Goal: Task Accomplishment & Management: Use online tool/utility

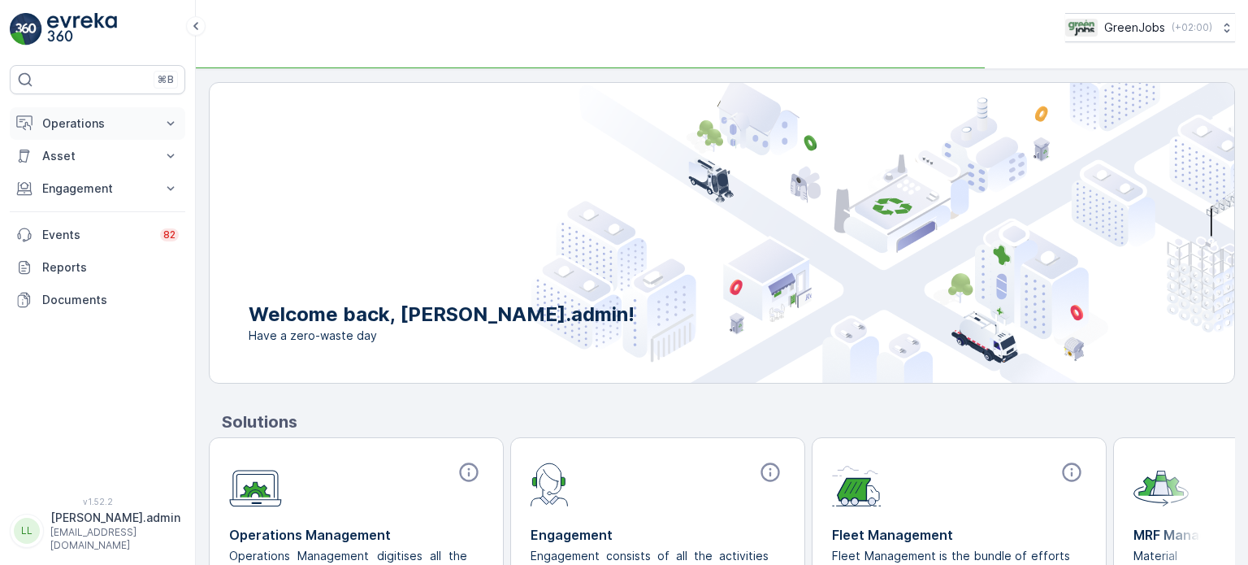
click at [97, 119] on p "Operations" at bounding box center [97, 123] width 111 height 16
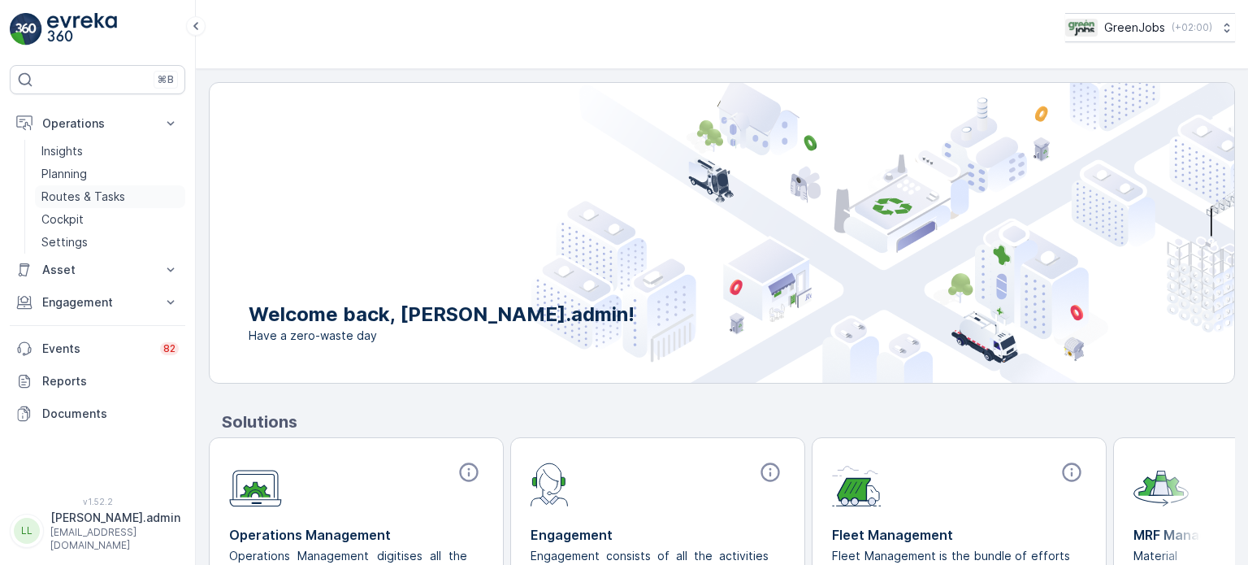
click at [76, 191] on p "Routes & Tasks" at bounding box center [83, 197] width 84 height 16
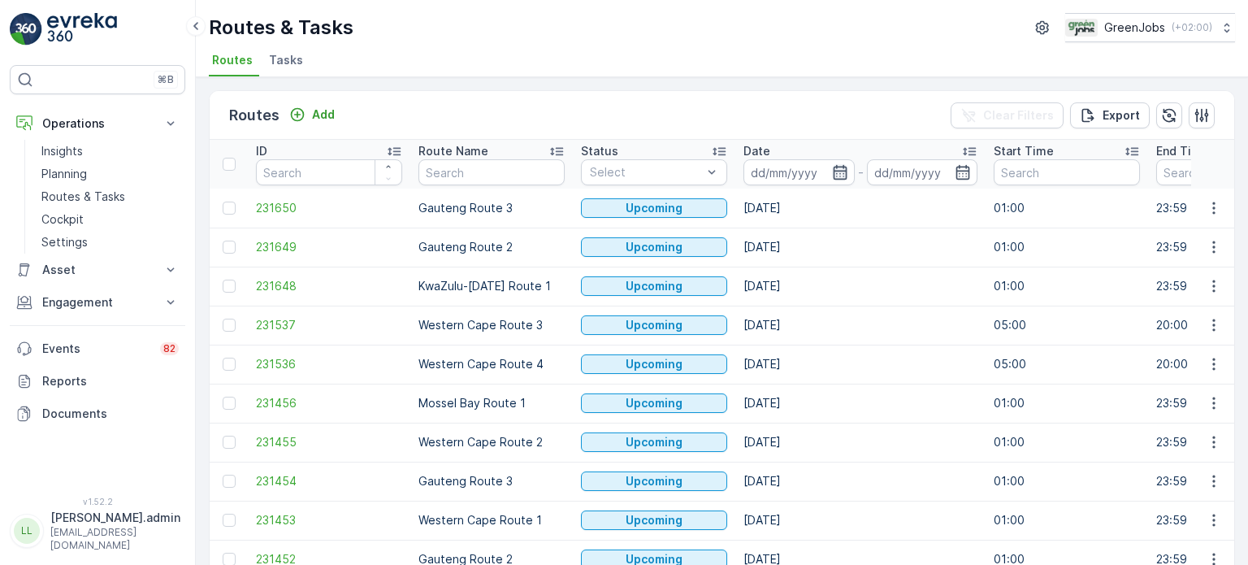
click at [836, 167] on icon "button" at bounding box center [840, 172] width 16 height 16
click at [56, 176] on p "Planning" at bounding box center [64, 174] width 46 height 16
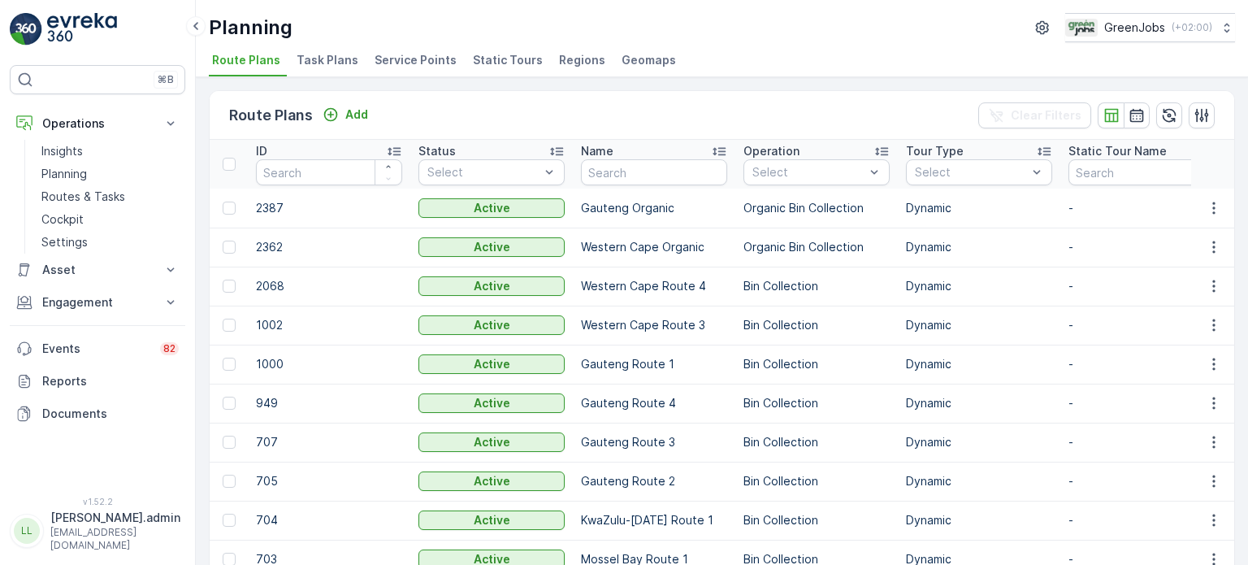
click at [401, 60] on span "Service Points" at bounding box center [416, 60] width 82 height 16
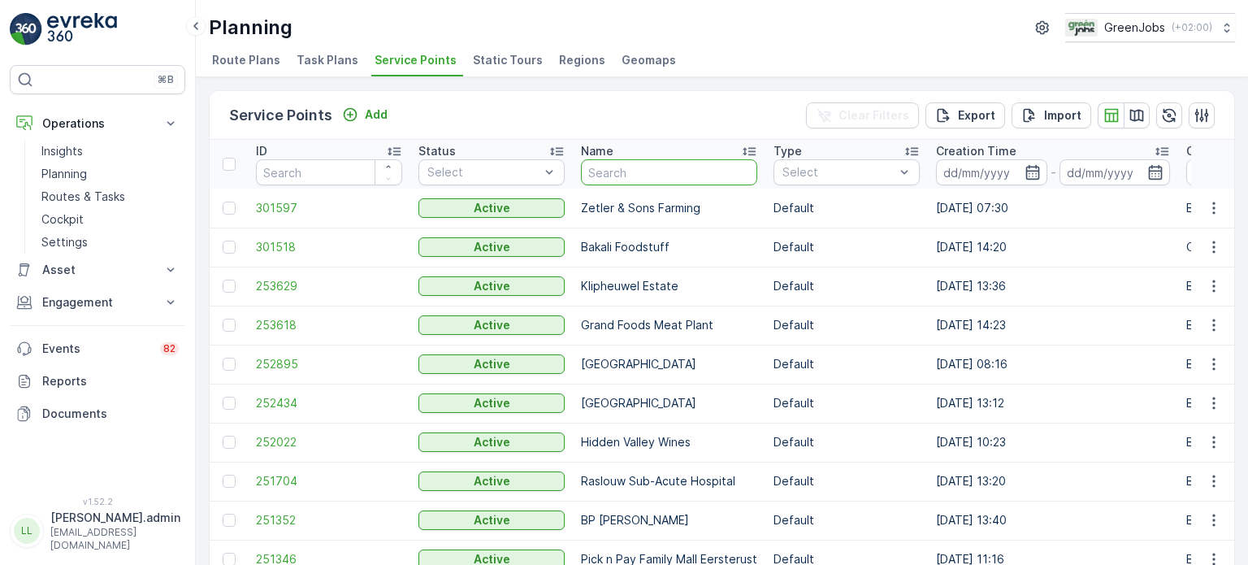
click at [666, 181] on input "text" at bounding box center [669, 172] width 176 height 26
type input "cr"
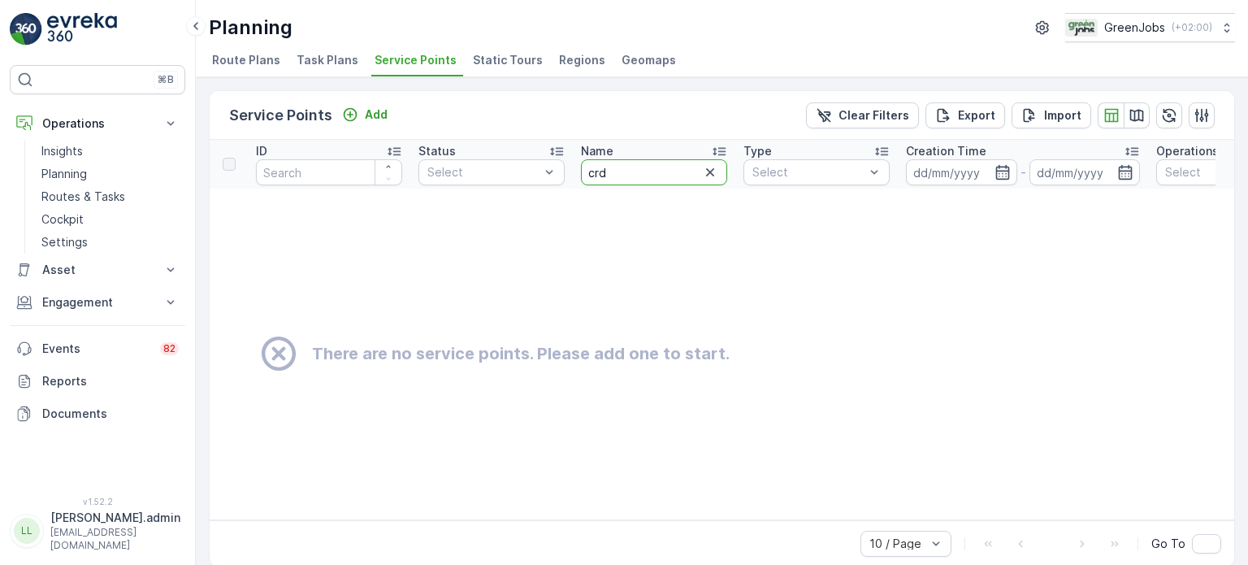
drag, startPoint x: 653, startPoint y: 171, endPoint x: 645, endPoint y: 178, distance: 10.9
click at [653, 172] on input "crd" at bounding box center [654, 172] width 146 height 26
type input "cr"
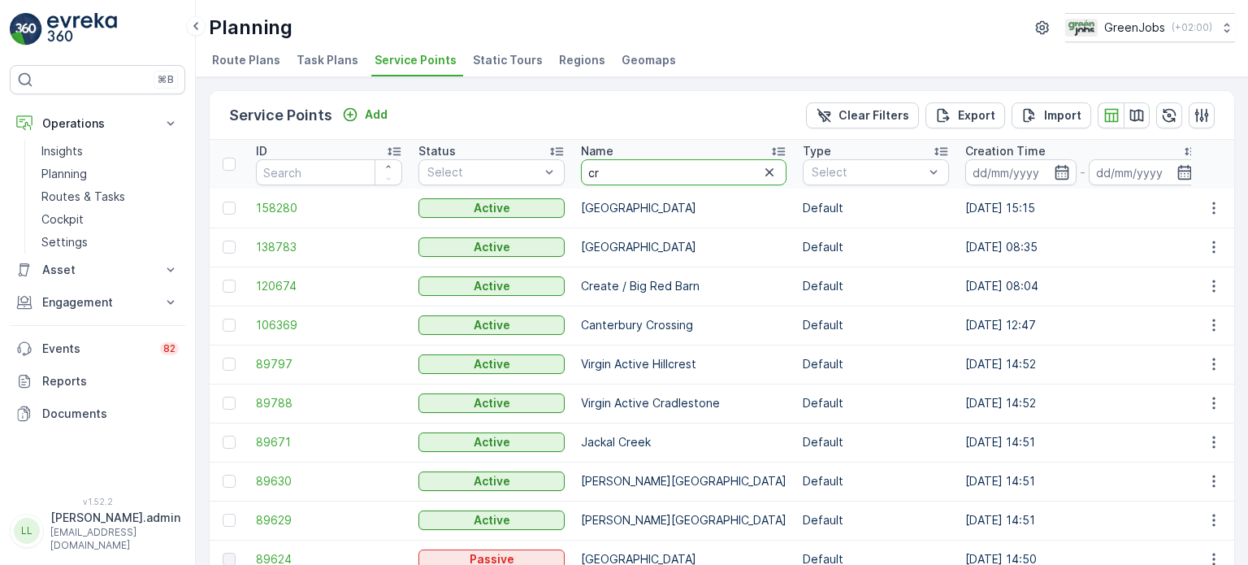
click at [642, 184] on input "cr" at bounding box center [684, 172] width 206 height 26
type input "cradl"
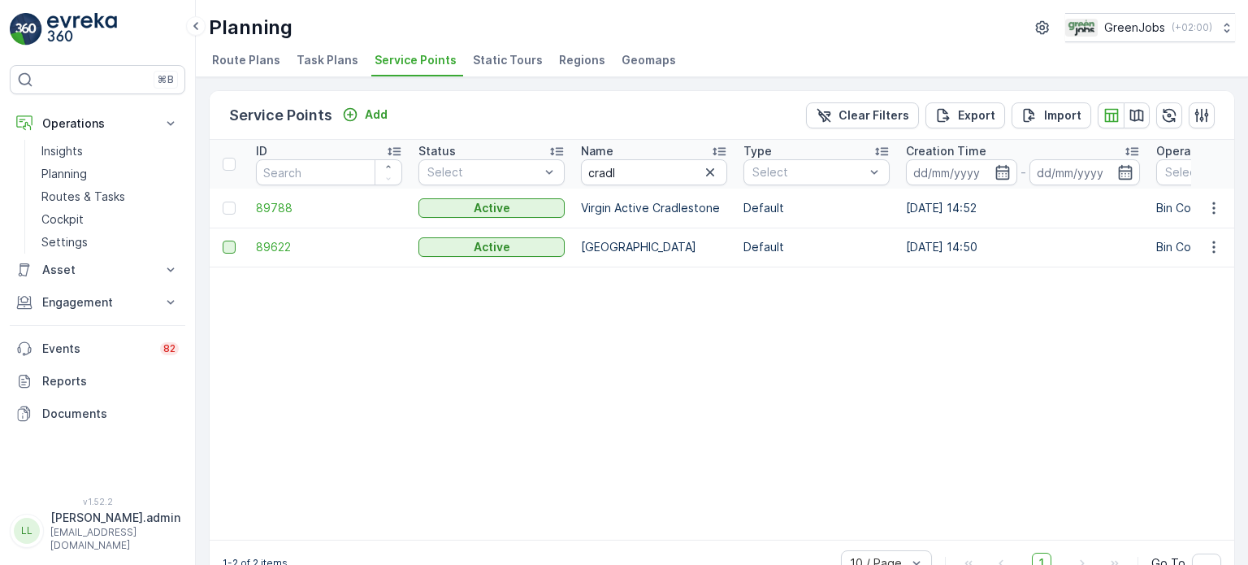
click at [216, 246] on td at bounding box center [229, 247] width 38 height 39
click at [226, 246] on div at bounding box center [229, 247] width 13 height 13
click at [223, 241] on input "checkbox" at bounding box center [223, 241] width 0 height 0
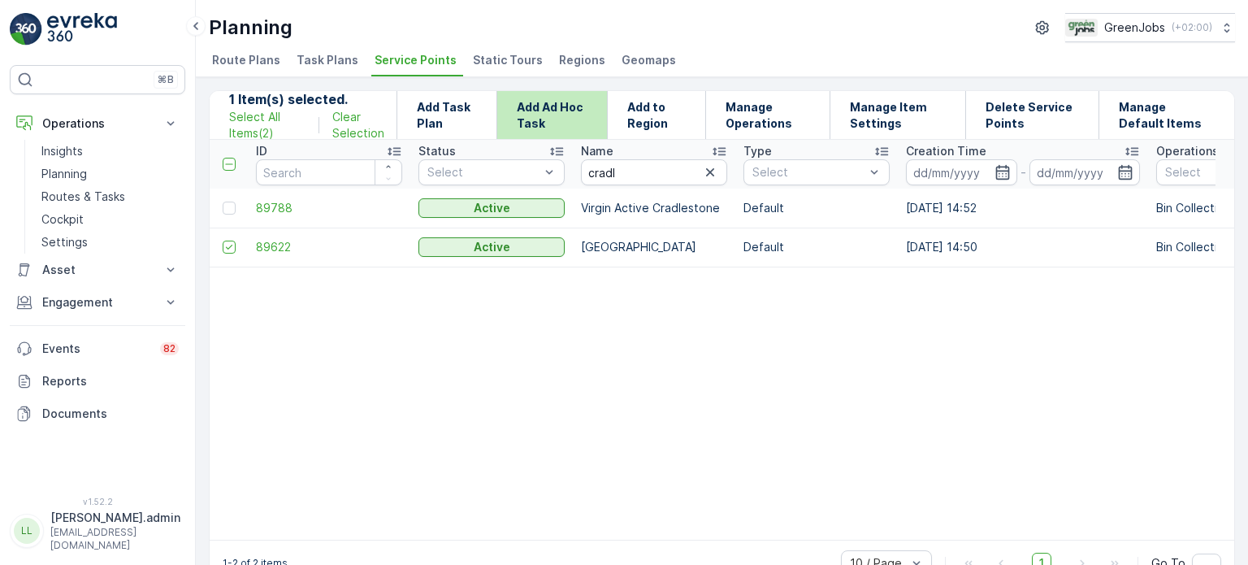
click at [564, 115] on p "Add Ad Hoc Task" at bounding box center [552, 115] width 71 height 33
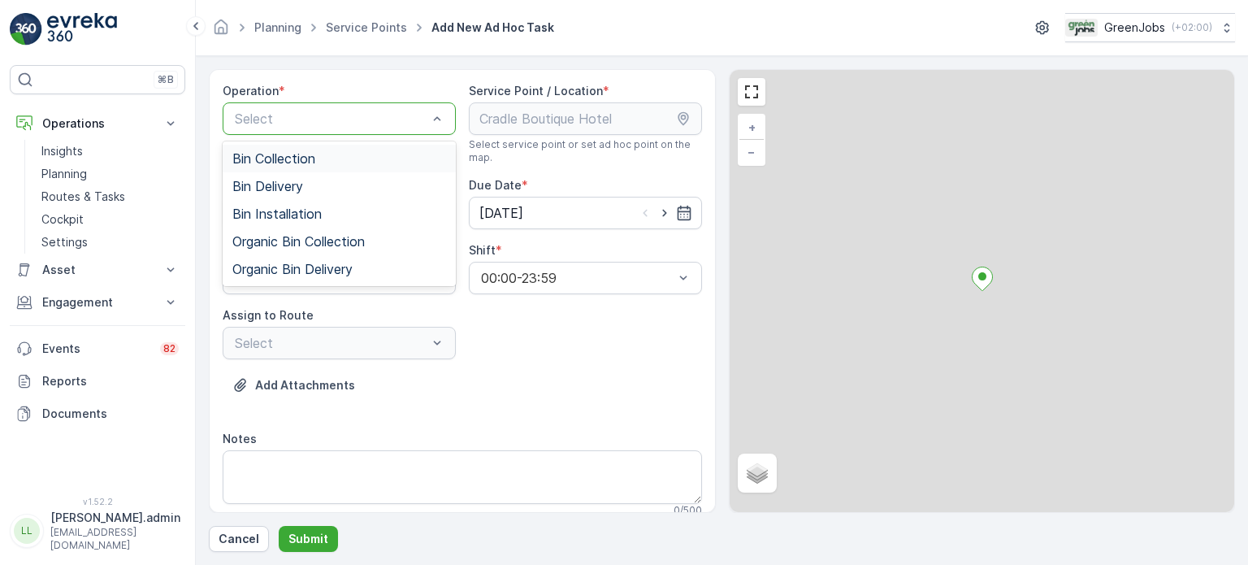
click at [297, 156] on span "Bin Collection" at bounding box center [273, 158] width 83 height 15
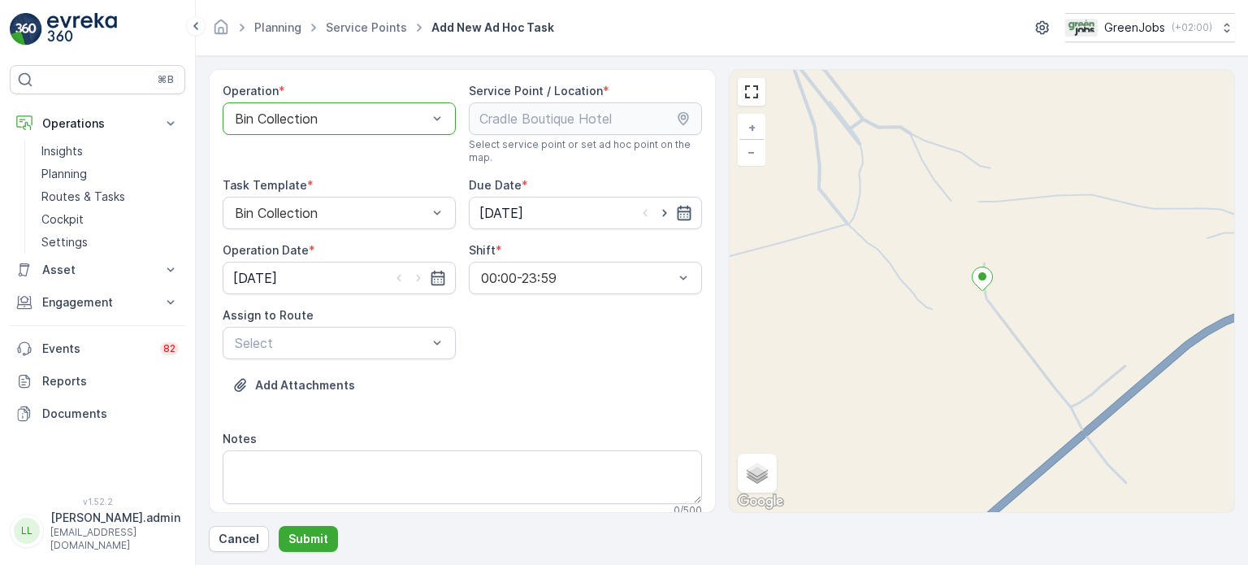
click at [686, 214] on icon "button" at bounding box center [684, 213] width 14 height 15
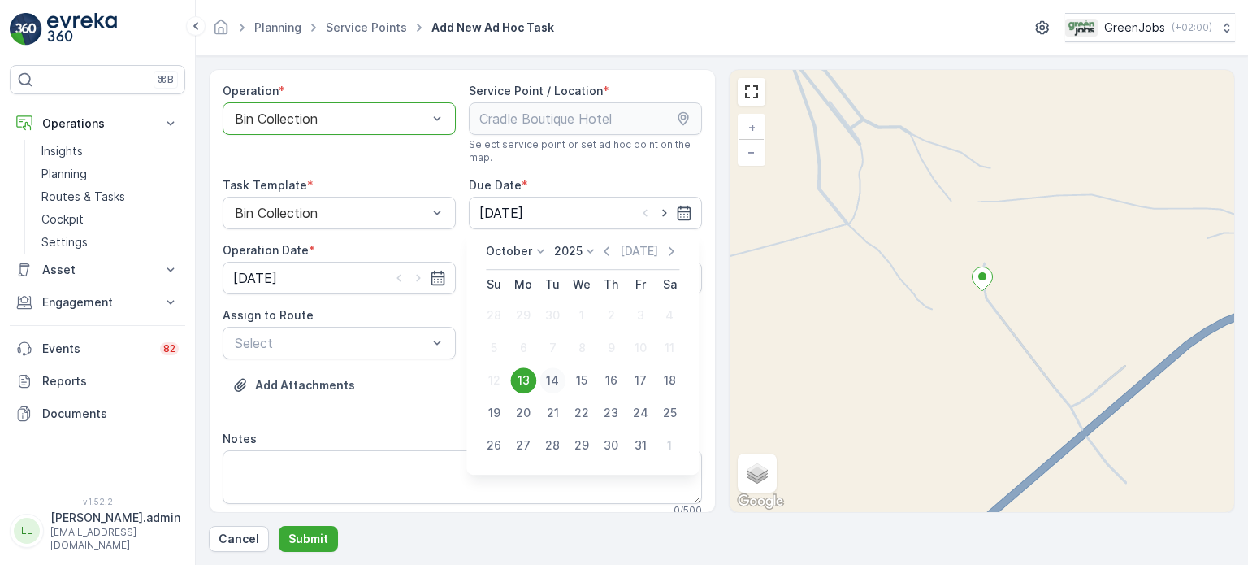
click at [555, 380] on div "14" at bounding box center [553, 380] width 26 height 26
type input "[DATE]"
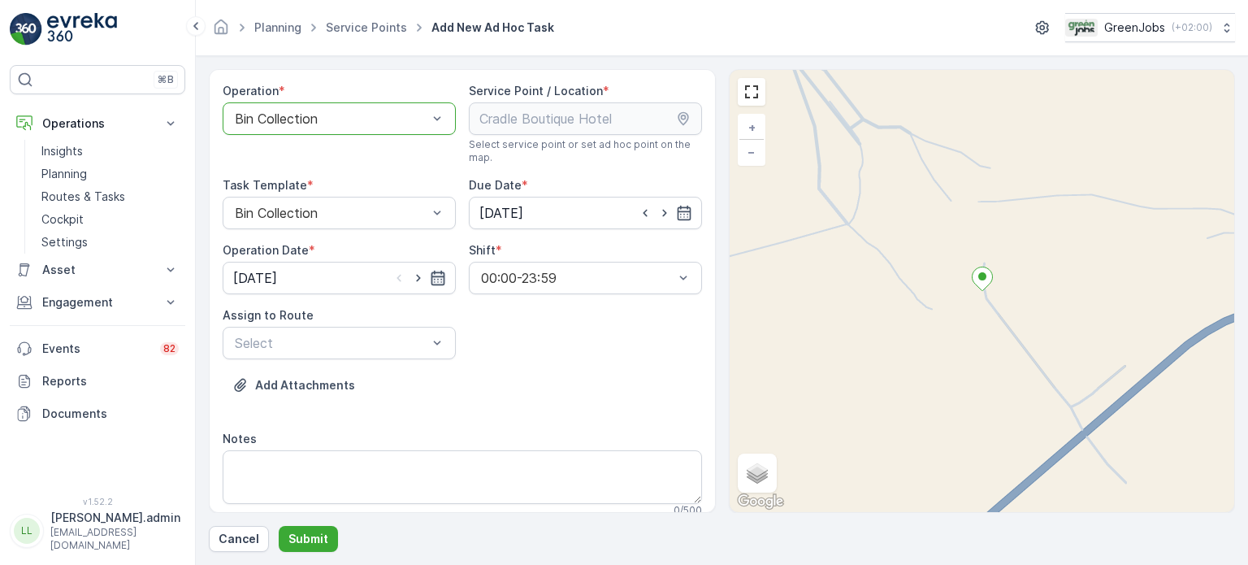
click at [432, 274] on icon "button" at bounding box center [438, 278] width 16 height 16
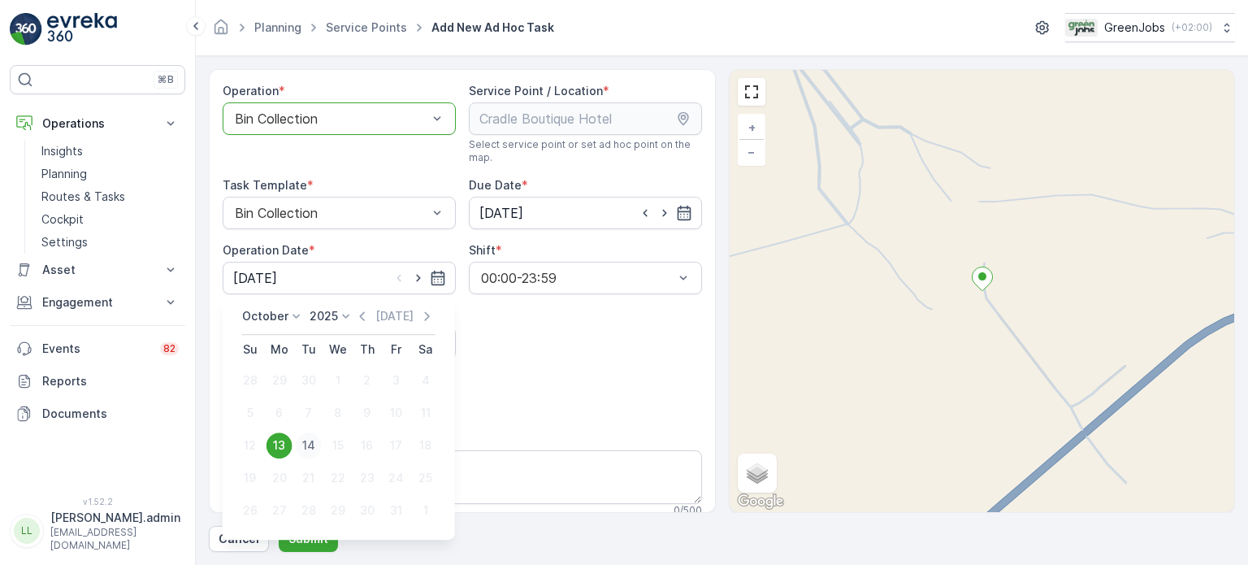
click at [315, 443] on div "14" at bounding box center [309, 445] width 26 height 26
type input "[DATE]"
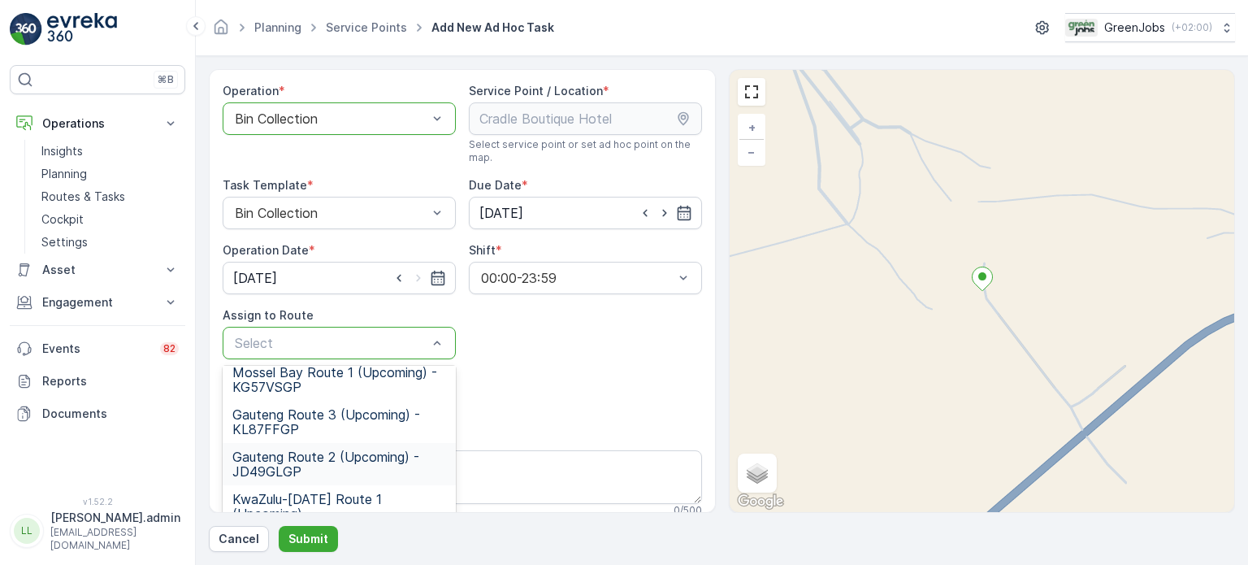
scroll to position [154, 0]
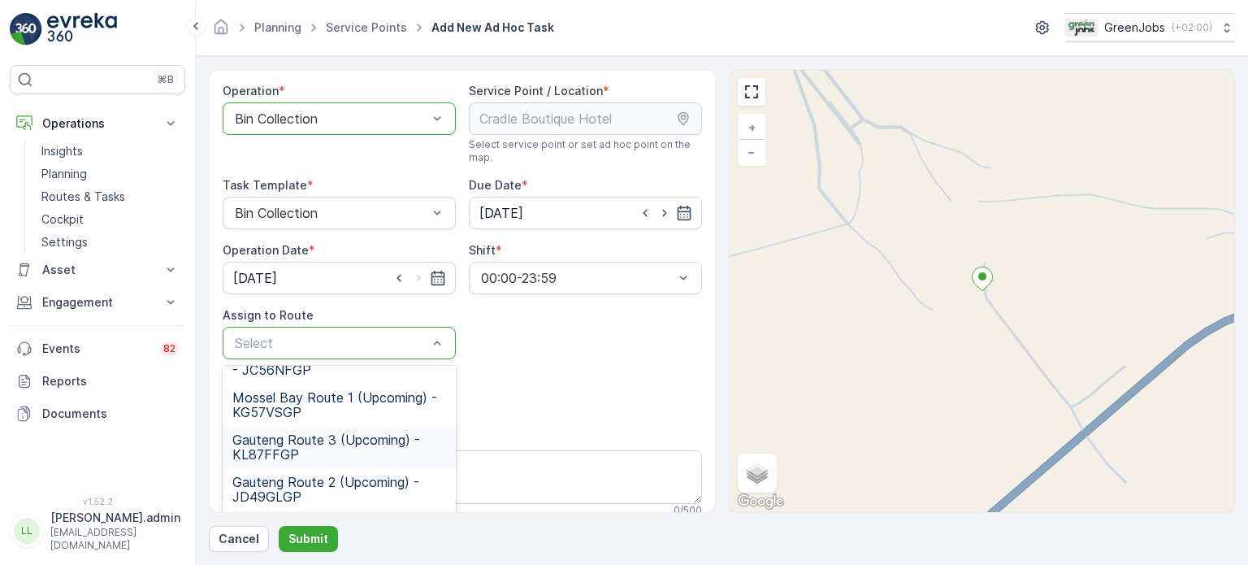
click at [281, 442] on span "Gauteng Route 3 (Upcoming) - KL87FFGP" at bounding box center [339, 446] width 214 height 29
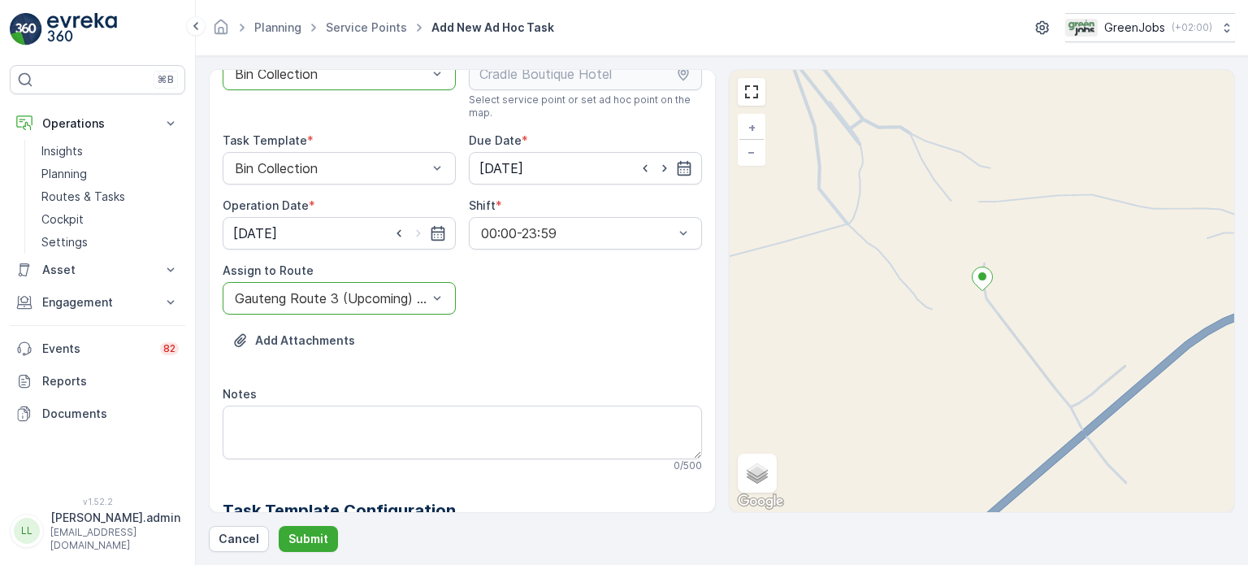
scroll to position [81, 0]
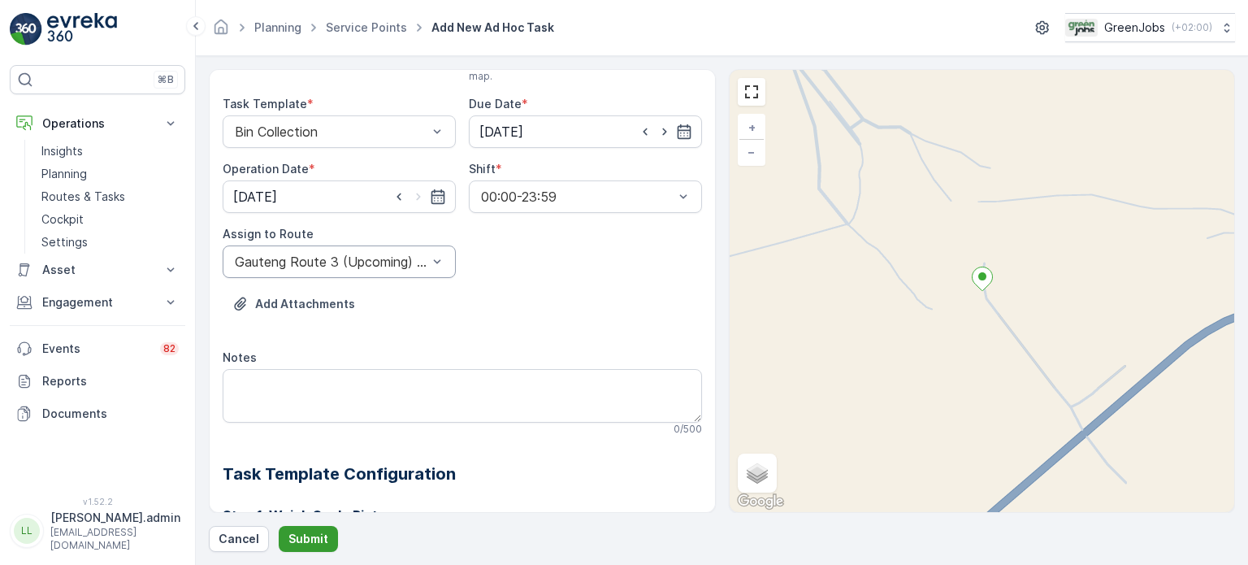
click at [312, 531] on p "Submit" at bounding box center [309, 539] width 40 height 16
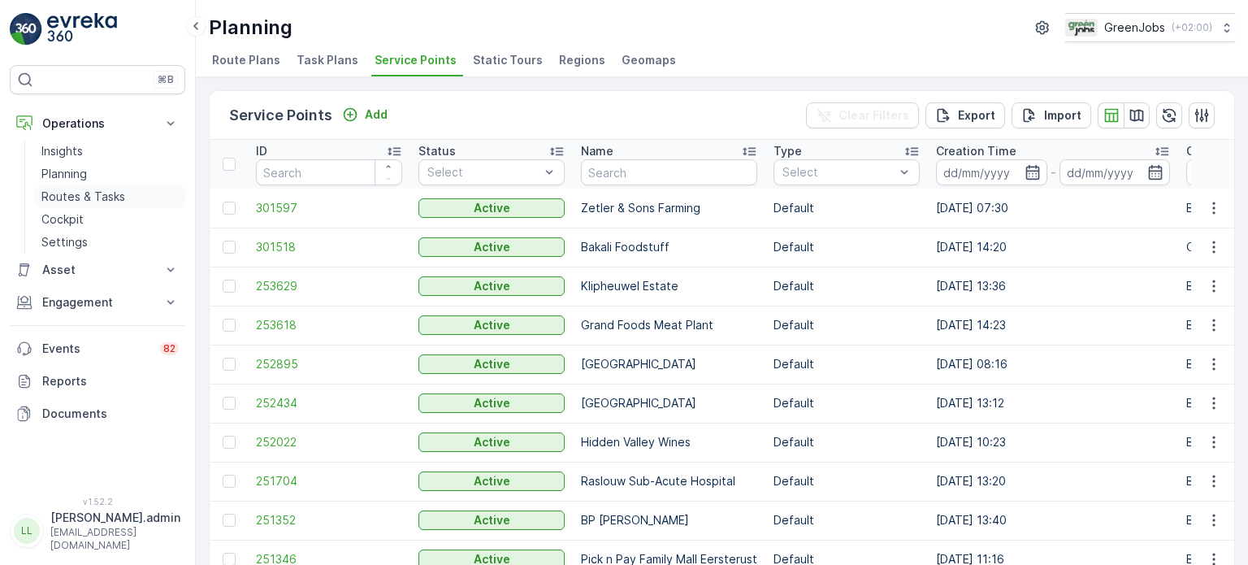
click at [73, 199] on p "Routes & Tasks" at bounding box center [83, 197] width 84 height 16
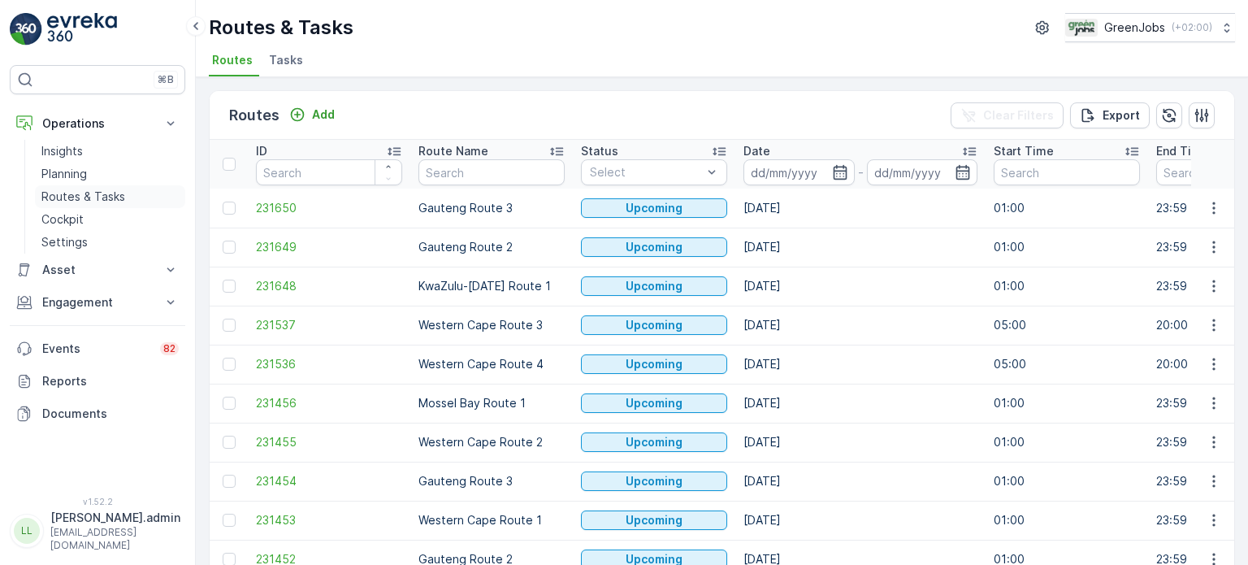
click at [106, 189] on p "Routes & Tasks" at bounding box center [83, 197] width 84 height 16
click at [833, 172] on icon "button" at bounding box center [840, 172] width 16 height 16
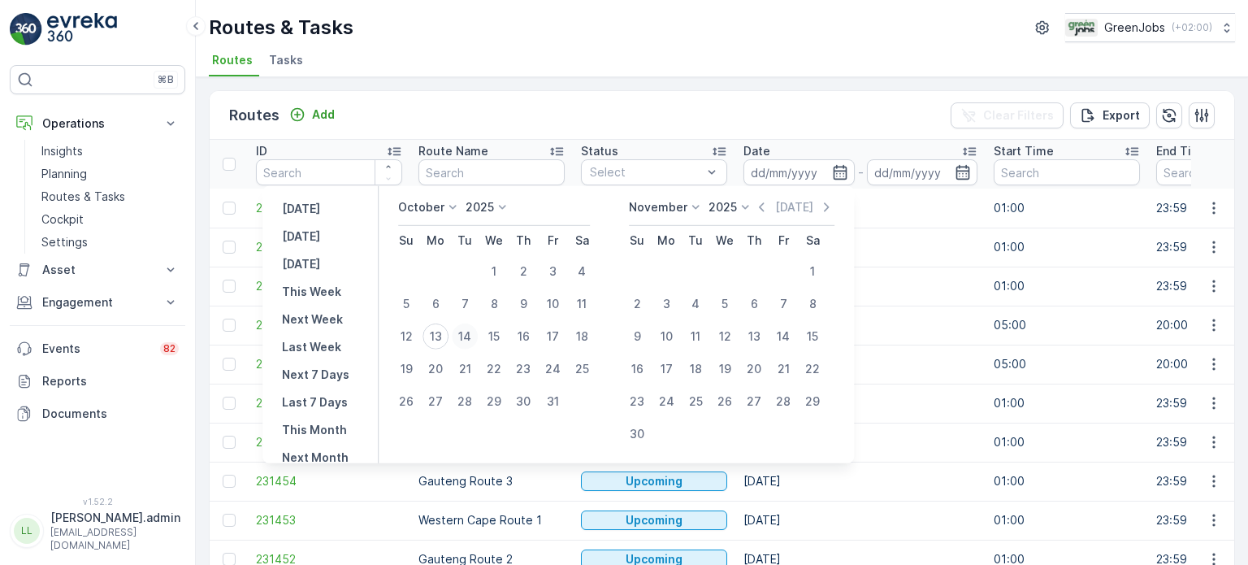
click at [467, 336] on div "14" at bounding box center [465, 337] width 26 height 26
type input "[DATE]"
click at [468, 336] on div "14" at bounding box center [465, 337] width 26 height 26
type input "[DATE]"
click at [468, 336] on div "14" at bounding box center [465, 337] width 26 height 26
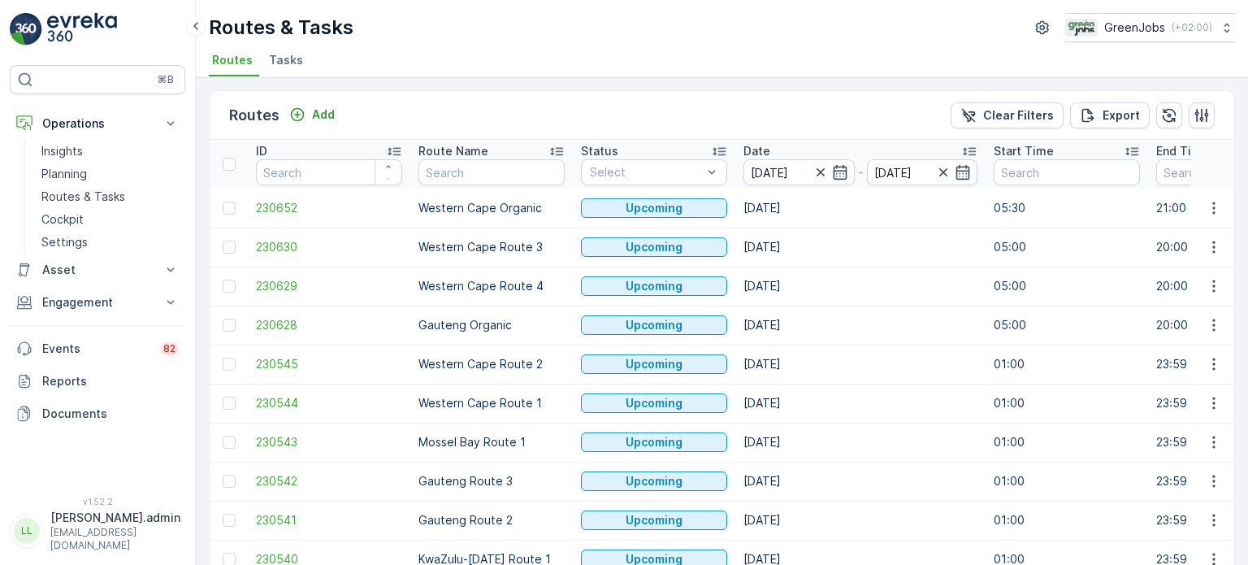
scroll to position [80, 0]
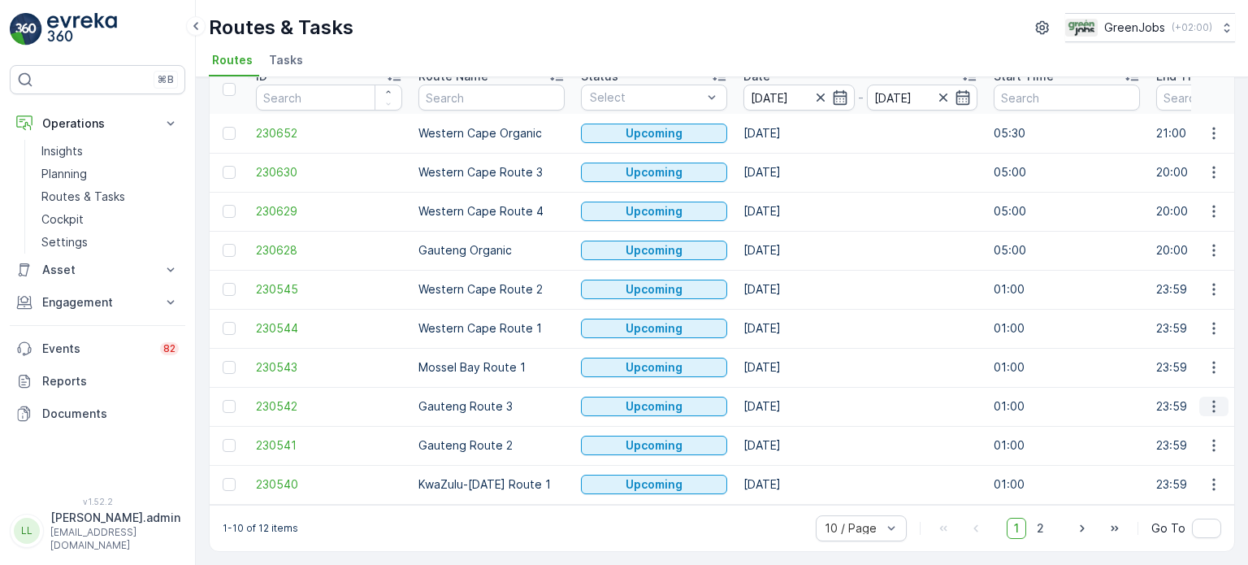
click at [1221, 401] on button "button" at bounding box center [1214, 407] width 29 height 20
click at [1193, 424] on span "See More Details" at bounding box center [1176, 423] width 94 height 16
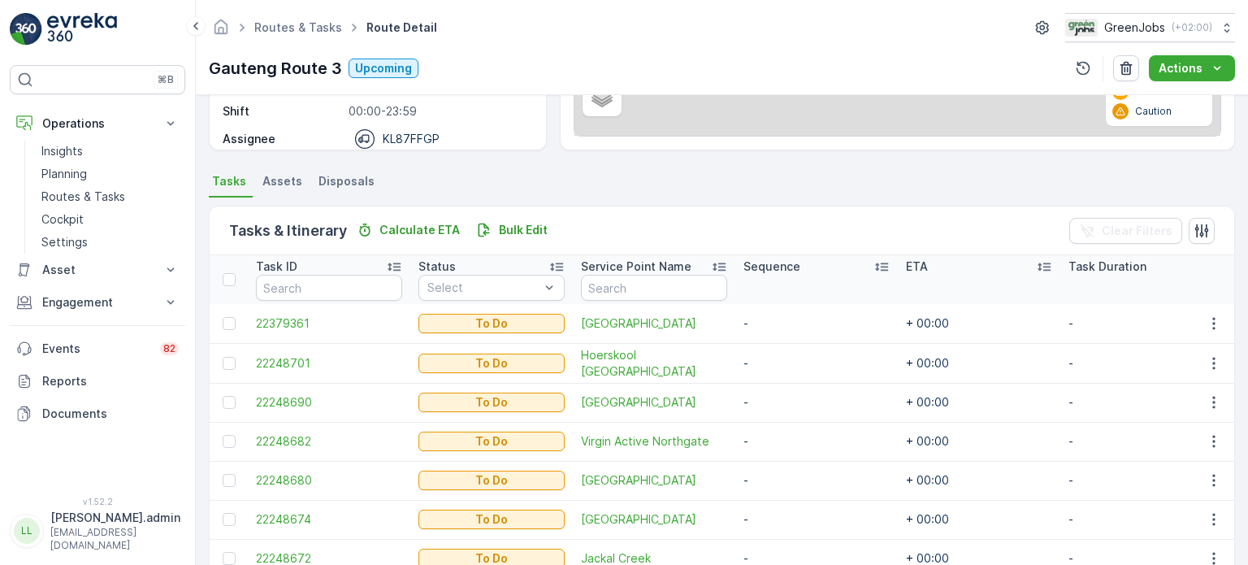
scroll to position [325, 0]
